Goal: Contribute content: Add original content to the website for others to see

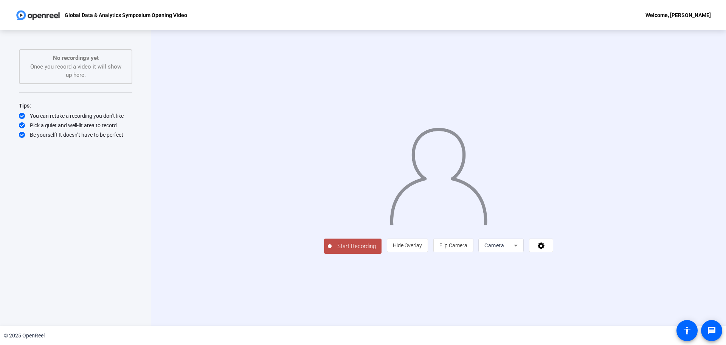
click at [332, 250] on span "Start Recording" at bounding box center [357, 246] width 50 height 9
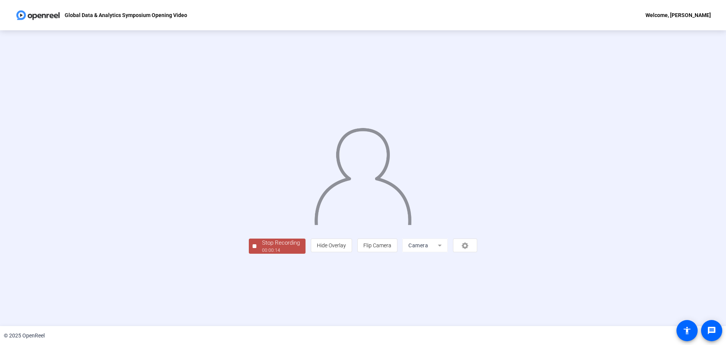
click at [262, 247] on div "Stop Recording" at bounding box center [281, 242] width 38 height 9
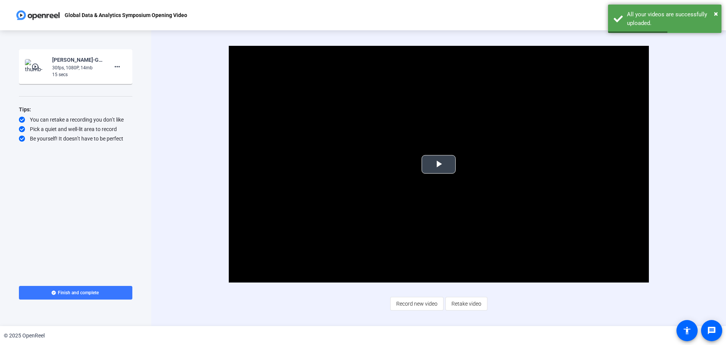
click at [439, 164] on span "Video Player" at bounding box center [439, 164] width 0 height 0
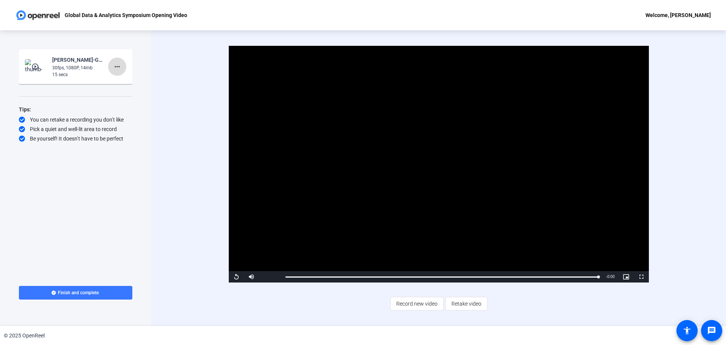
click at [120, 68] on mat-icon "more_horiz" at bounding box center [117, 66] width 9 height 9
click at [124, 83] on span "Delete clip" at bounding box center [129, 82] width 30 height 9
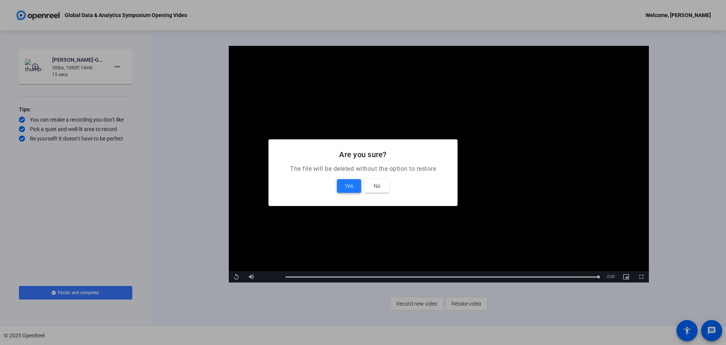
click at [341, 183] on span at bounding box center [349, 186] width 24 height 18
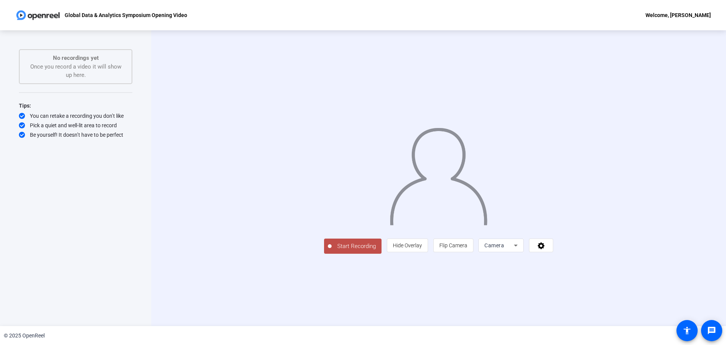
click at [332, 250] on span "Start Recording" at bounding box center [357, 246] width 50 height 9
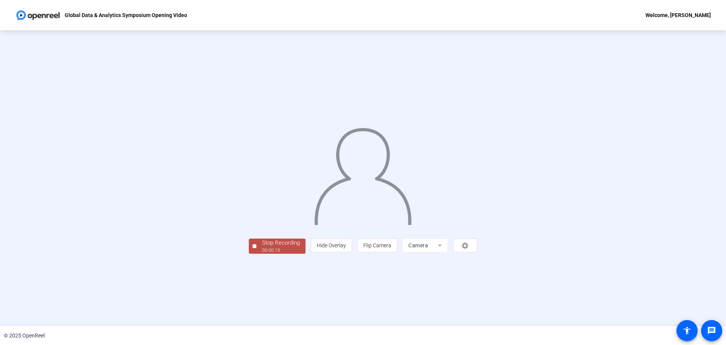
click at [262, 253] on div "00:00:19" at bounding box center [281, 250] width 38 height 7
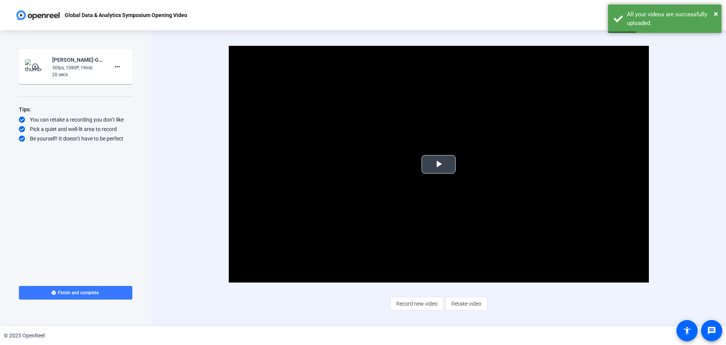
click at [439, 175] on video "Video Player" at bounding box center [439, 164] width 420 height 236
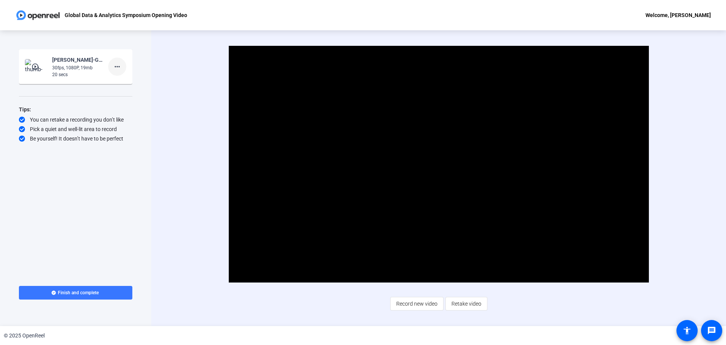
click at [115, 68] on mat-icon "more_horiz" at bounding box center [117, 66] width 9 height 9
click at [125, 84] on span "Delete clip" at bounding box center [129, 82] width 30 height 9
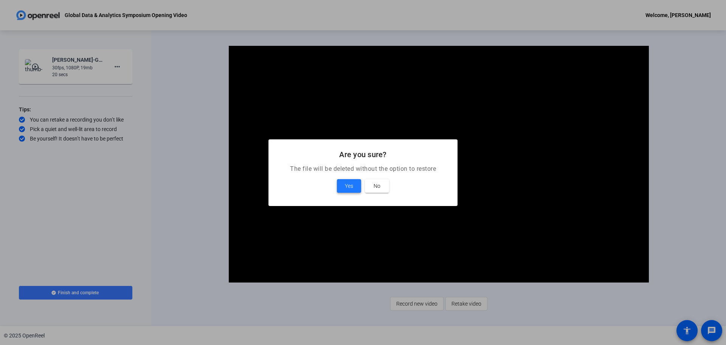
click at [342, 187] on span at bounding box center [349, 186] width 24 height 18
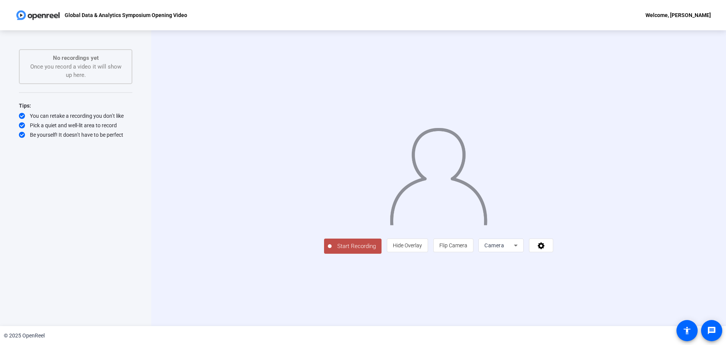
click at [332, 250] on span "Start Recording" at bounding box center [357, 246] width 50 height 9
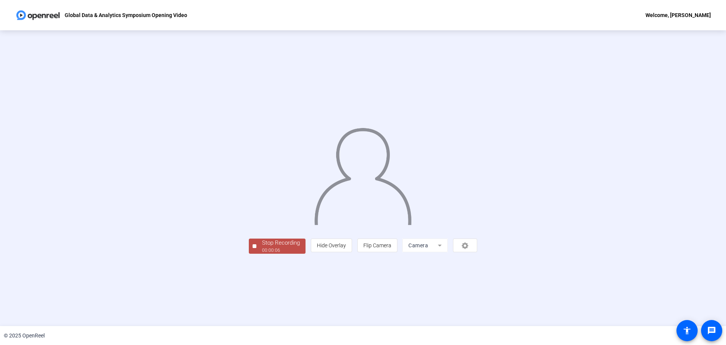
click at [262, 247] on div "Stop Recording" at bounding box center [281, 242] width 38 height 9
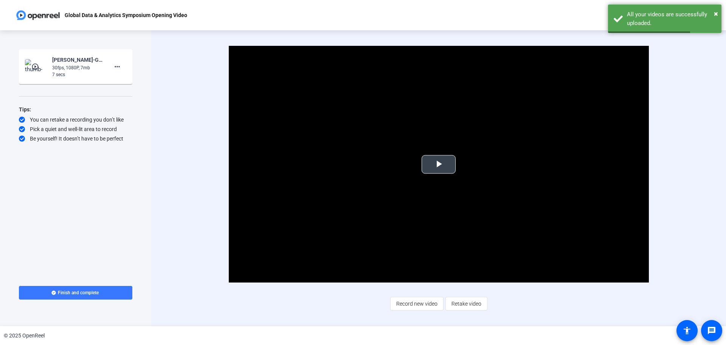
click at [439, 164] on span "Video Player" at bounding box center [439, 164] width 0 height 0
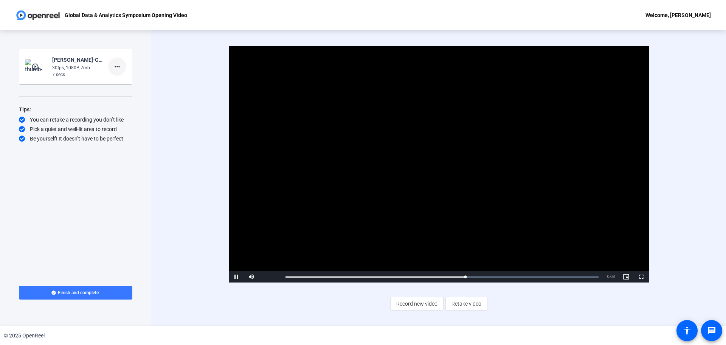
click at [119, 70] on mat-icon "more_horiz" at bounding box center [117, 66] width 9 height 9
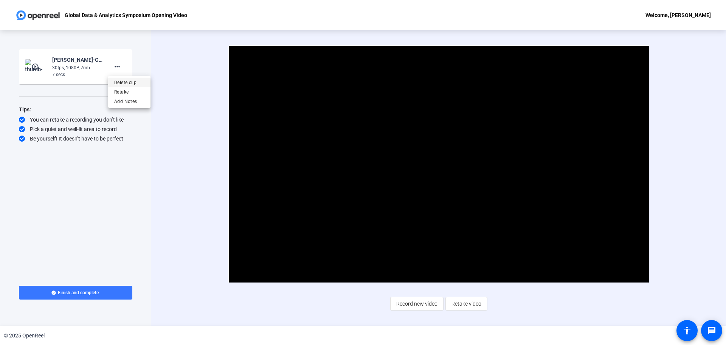
click at [124, 83] on span "Delete clip" at bounding box center [129, 82] width 30 height 9
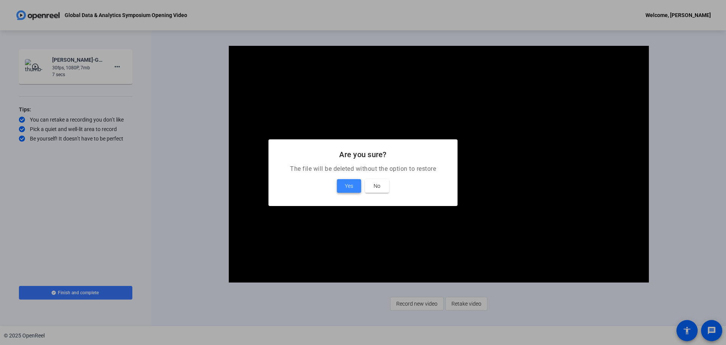
click at [344, 189] on span at bounding box center [349, 186] width 24 height 18
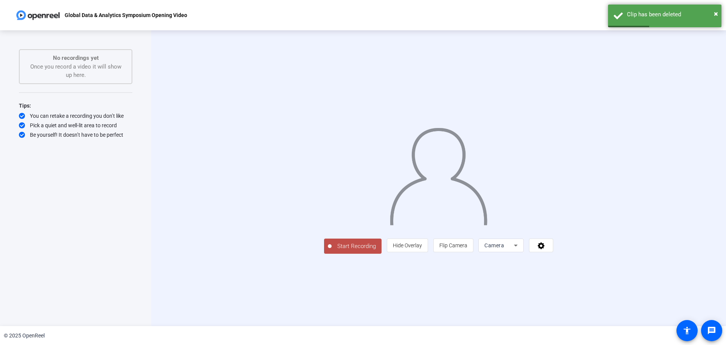
click at [332, 250] on span "Start Recording" at bounding box center [357, 246] width 50 height 9
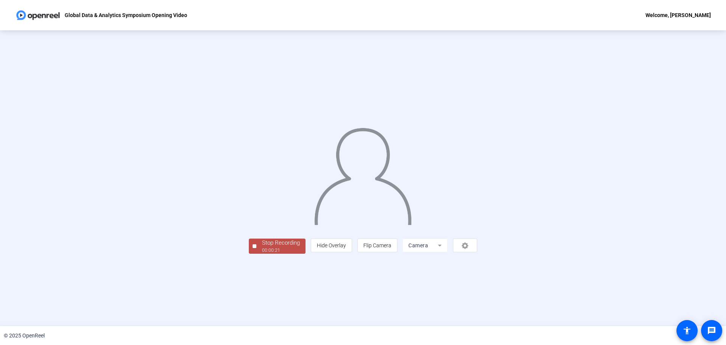
click at [262, 247] on div "Stop Recording" at bounding box center [281, 242] width 38 height 9
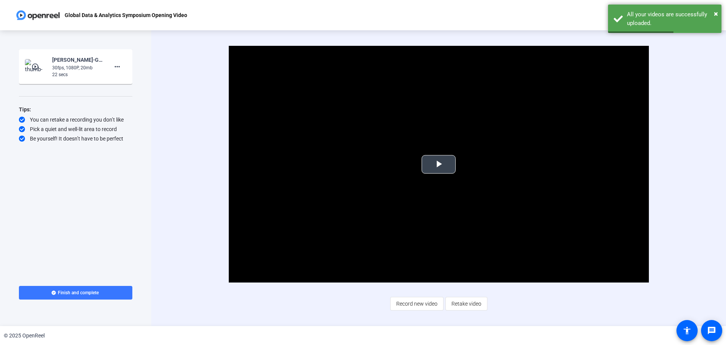
click at [439, 164] on span "Video Player" at bounding box center [439, 164] width 0 height 0
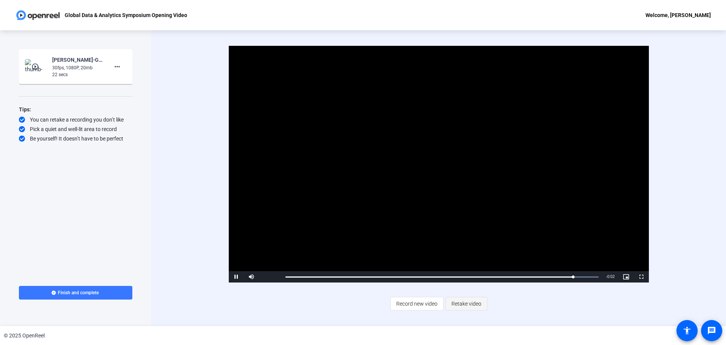
click at [462, 304] on span "Retake video" at bounding box center [467, 303] width 30 height 14
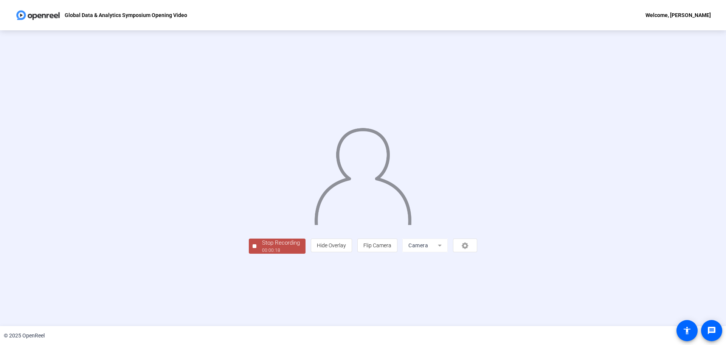
click at [262, 253] on div "00:00:18" at bounding box center [281, 250] width 38 height 7
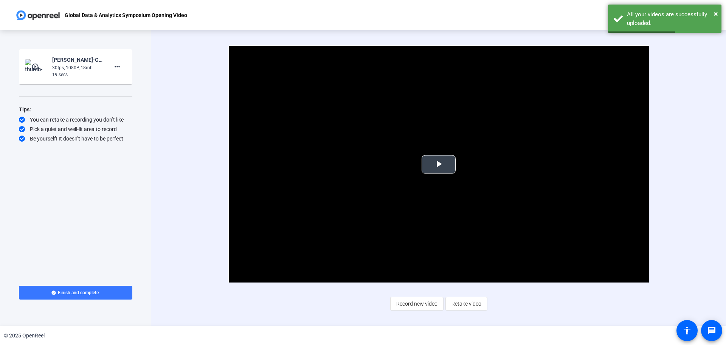
drag, startPoint x: 437, startPoint y: 165, endPoint x: 438, endPoint y: 168, distance: 3.9
click at [439, 164] on span "Video Player" at bounding box center [439, 164] width 0 height 0
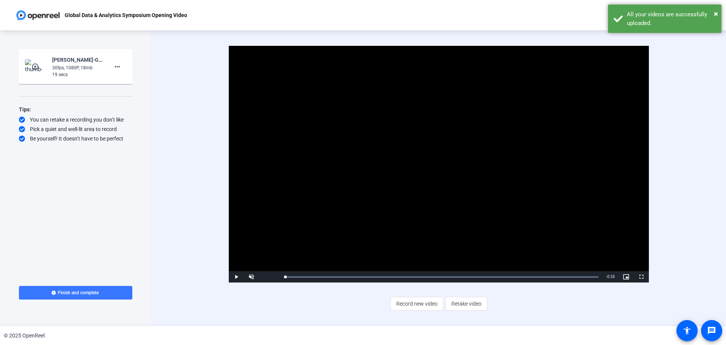
drag, startPoint x: 327, startPoint y: 276, endPoint x: 229, endPoint y: 276, distance: 97.9
click at [229, 276] on div "Play Unmute 0% Current Time 0:00 / Duration 0:18 Loaded : 100.00% 0:00 0:00 Str…" at bounding box center [439, 276] width 420 height 11
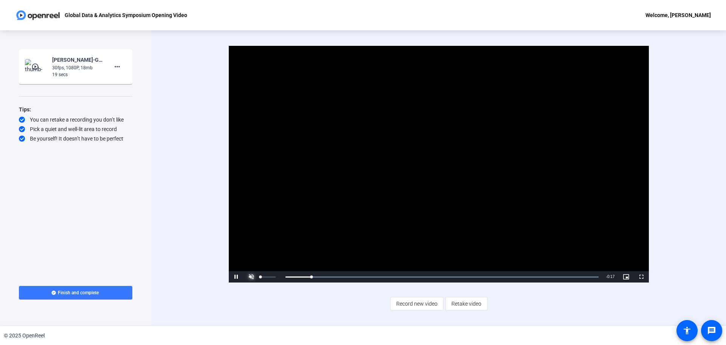
click at [249, 276] on span "Video Player" at bounding box center [251, 276] width 15 height 0
drag, startPoint x: 334, startPoint y: 277, endPoint x: 235, endPoint y: 282, distance: 98.8
click at [235, 282] on div "Play Mute 20% Current Time 0:00 / Duration 0:18 Loaded : 100.00% 0:00 0:00 Stre…" at bounding box center [439, 276] width 420 height 11
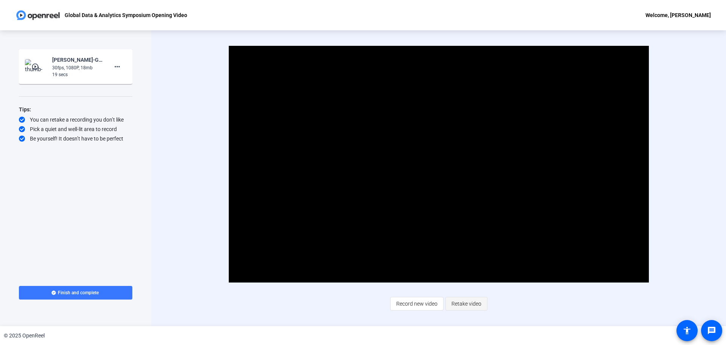
click at [459, 303] on span "Retake video" at bounding box center [467, 303] width 30 height 14
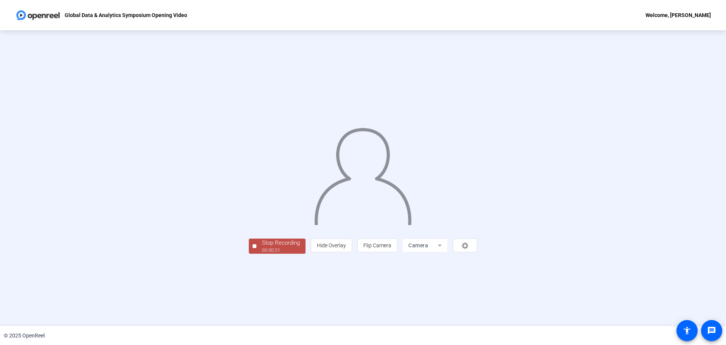
click at [262, 247] on div "Stop Recording" at bounding box center [281, 242] width 38 height 9
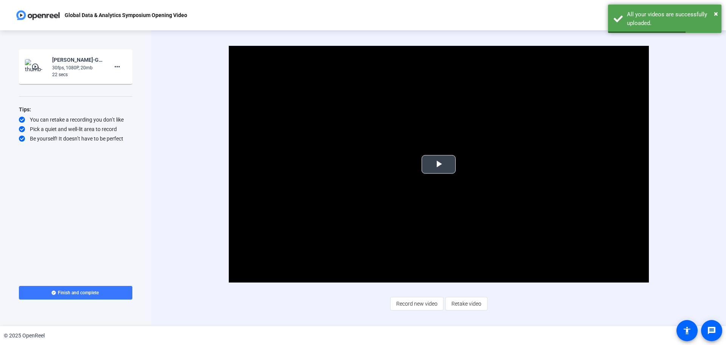
click at [439, 164] on span "Video Player" at bounding box center [439, 164] width 0 height 0
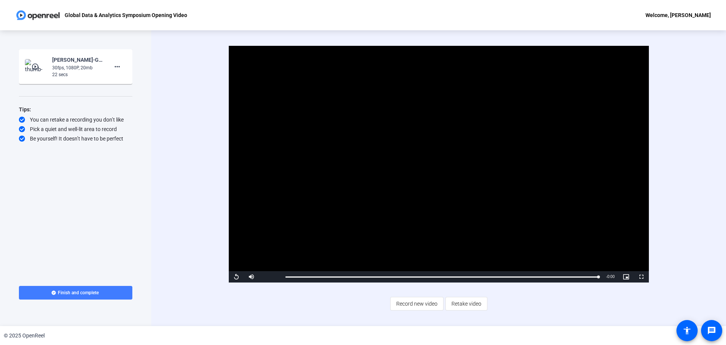
click at [96, 296] on span at bounding box center [75, 292] width 113 height 18
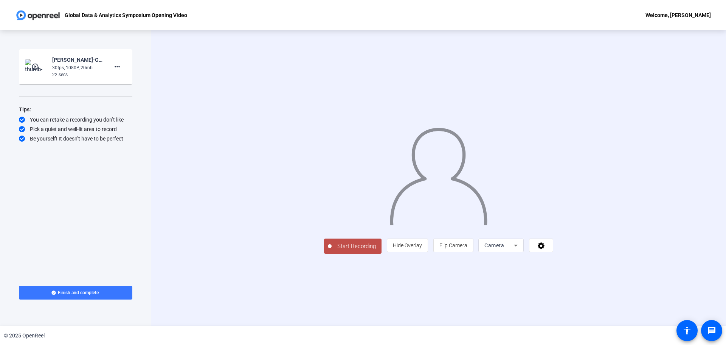
click at [332, 250] on span "Start Recording" at bounding box center [357, 246] width 50 height 9
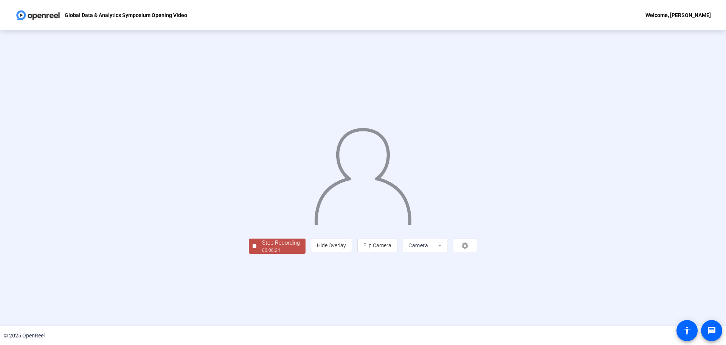
click at [262, 253] on div "00:00:24" at bounding box center [281, 250] width 38 height 7
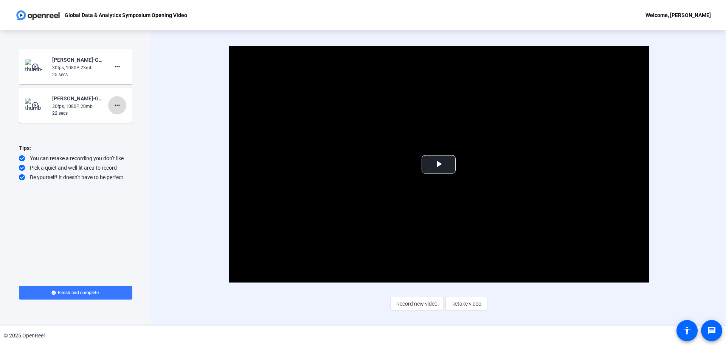
click at [114, 107] on mat-icon "more_horiz" at bounding box center [117, 105] width 9 height 9
click at [119, 127] on span "Retake" at bounding box center [129, 130] width 30 height 9
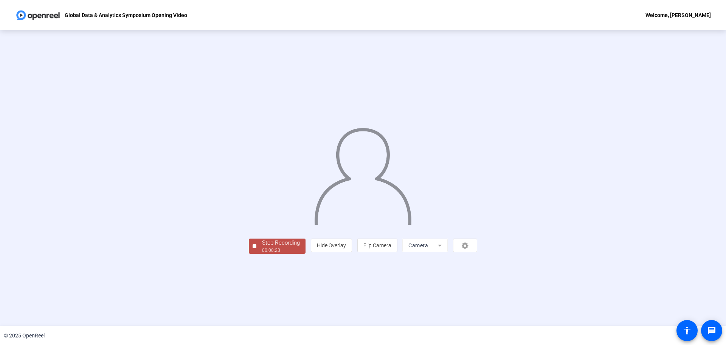
click at [262, 253] on div "00:00:23" at bounding box center [281, 250] width 38 height 7
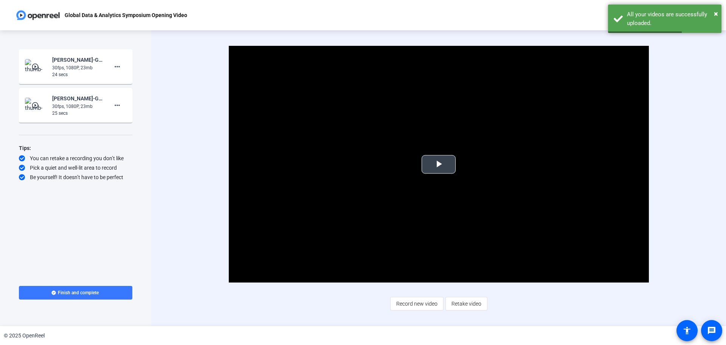
click at [439, 164] on span "Video Player" at bounding box center [439, 164] width 0 height 0
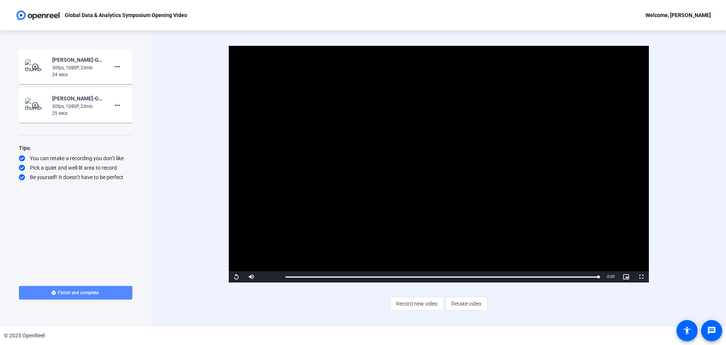
click at [105, 293] on span at bounding box center [75, 292] width 113 height 18
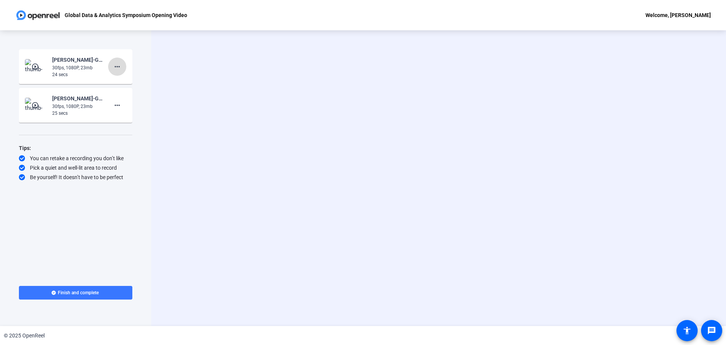
click at [115, 65] on mat-icon "more_horiz" at bounding box center [117, 66] width 9 height 9
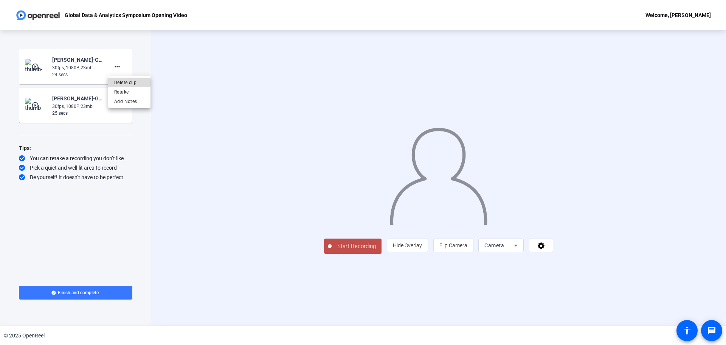
click at [125, 82] on span "Delete clip" at bounding box center [129, 82] width 30 height 9
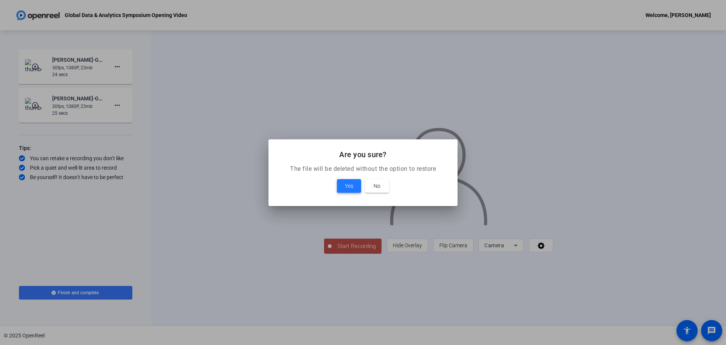
click at [348, 187] on span "Yes" at bounding box center [349, 185] width 8 height 9
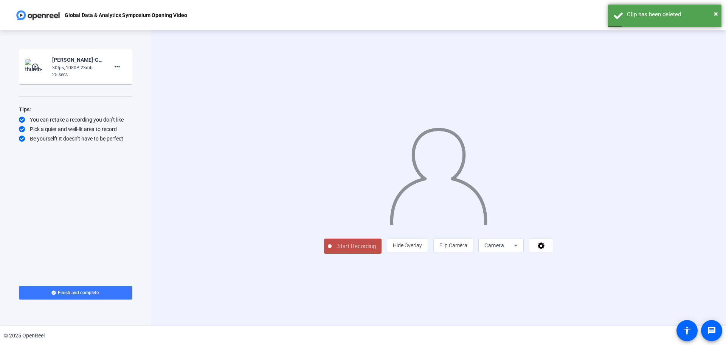
click at [332, 250] on span "Start Recording" at bounding box center [357, 246] width 50 height 9
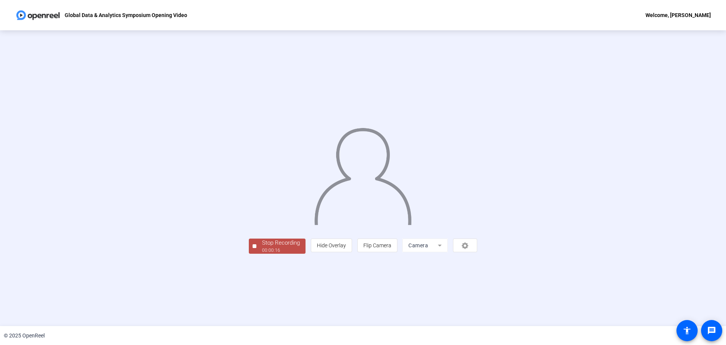
click at [262, 247] on div "Stop Recording" at bounding box center [281, 242] width 38 height 9
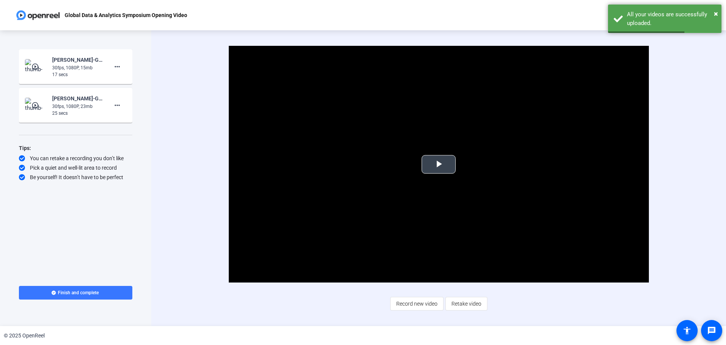
click at [441, 173] on button "Play Video" at bounding box center [439, 164] width 34 height 19
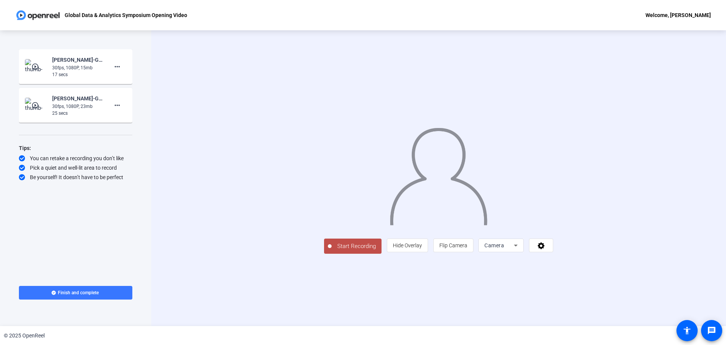
click at [332, 250] on span "Start Recording" at bounding box center [357, 246] width 50 height 9
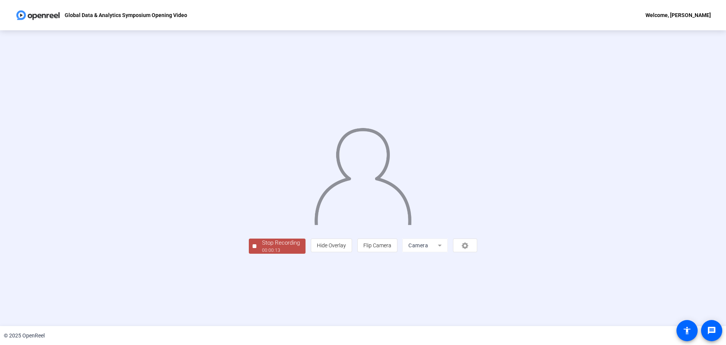
click at [262, 247] on div "Stop Recording" at bounding box center [281, 242] width 38 height 9
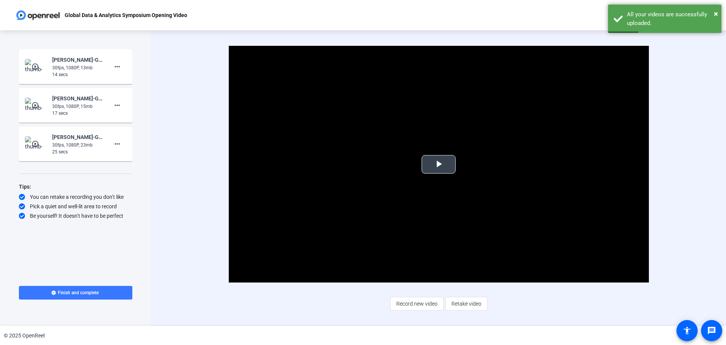
click at [439, 164] on span "Video Player" at bounding box center [439, 164] width 0 height 0
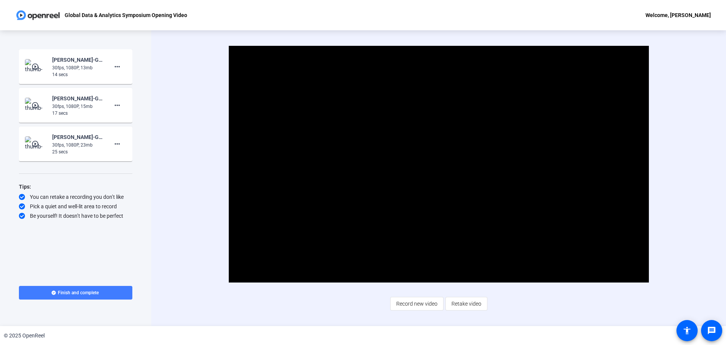
click at [108, 290] on span at bounding box center [75, 292] width 113 height 18
